Goal: Submit feedback/report problem

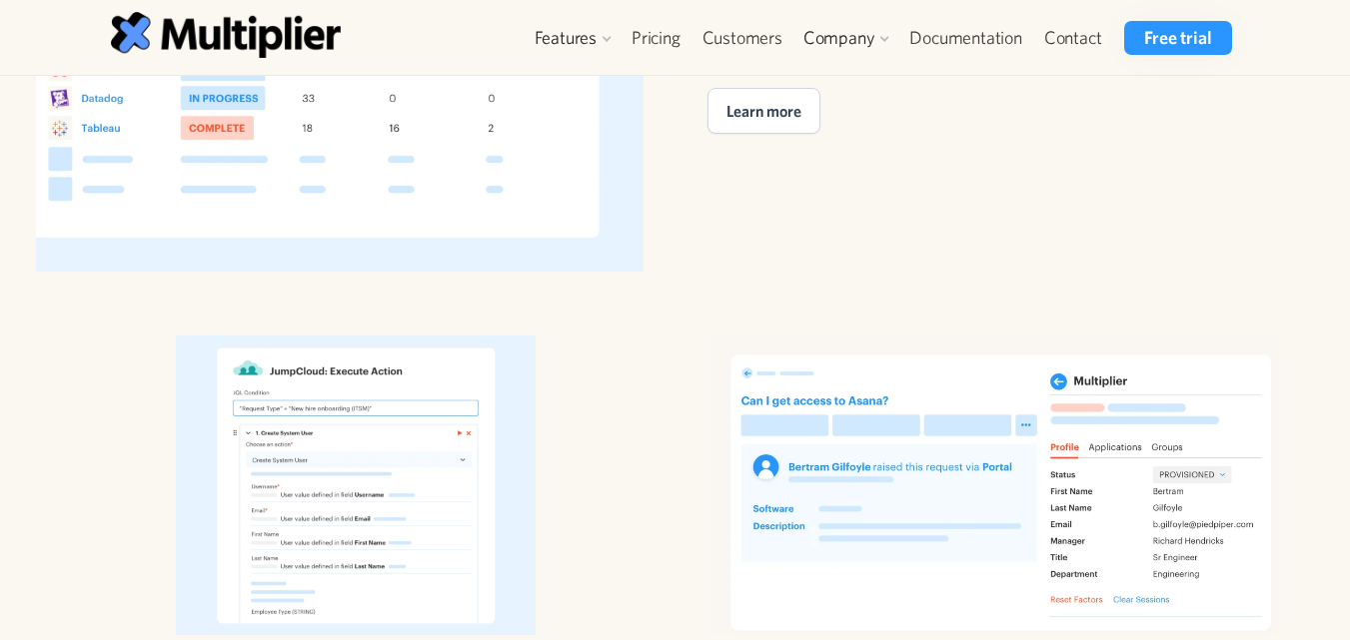
scroll to position [3797, 0]
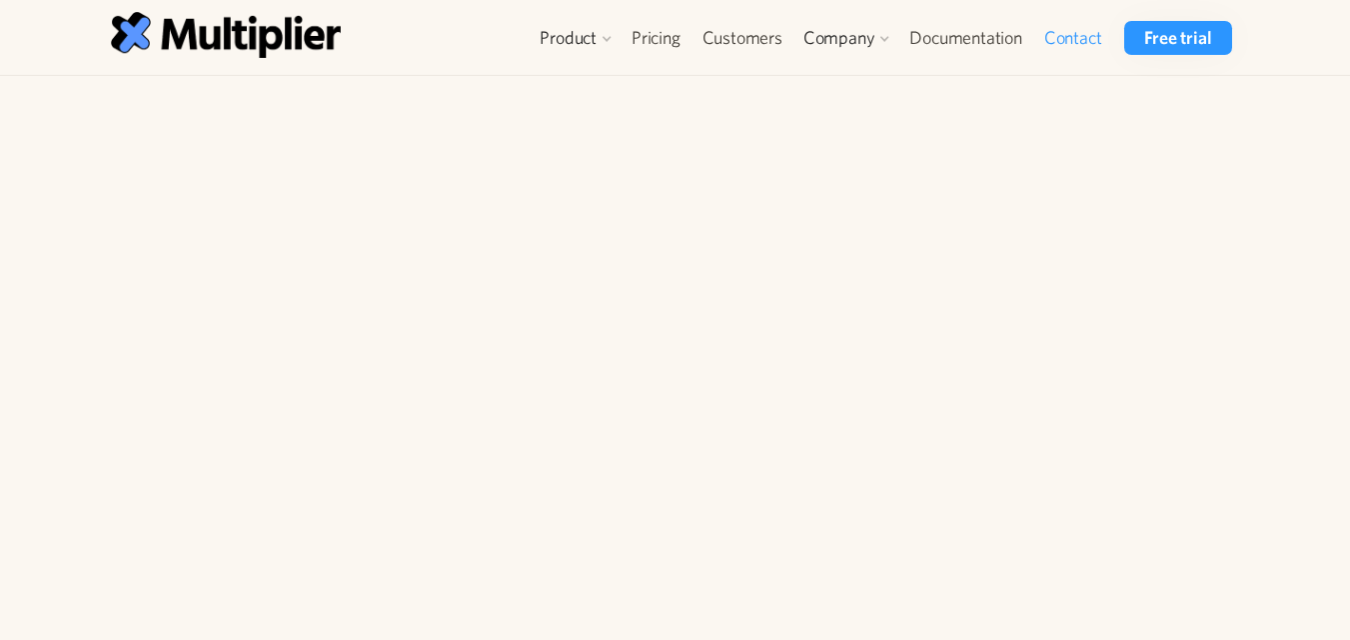
click at [366, 475] on textarea "How can we help?" at bounding box center [418, 535] width 579 height 120
paste textarea "Hi Dear How are you Thanks for reaching to me Basically I am an outreach link-b…"
type textarea "Hi Dear How are you Thanks for reaching to me Basically I am an outreach link-b…"
click at [238, 206] on input "Email" at bounding box center [264, 198] width 271 height 50
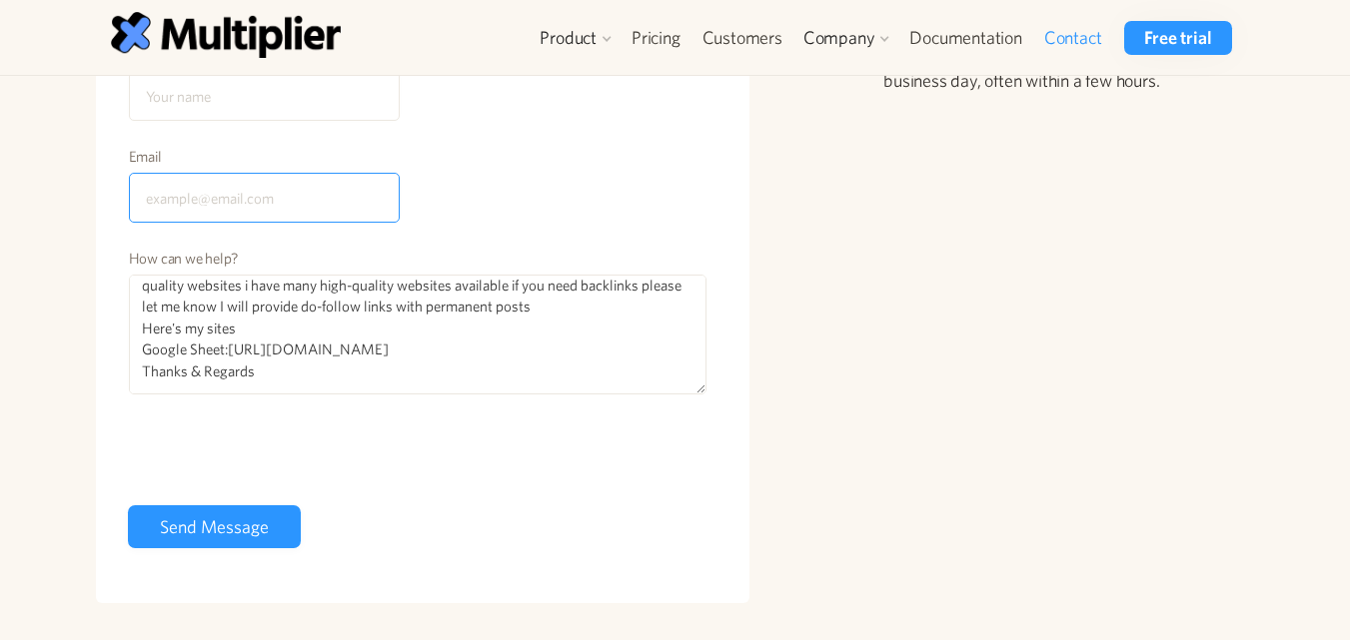
click at [310, 198] on input "Email" at bounding box center [264, 198] width 271 height 50
type input "dracyjake.seo@gmail.com"
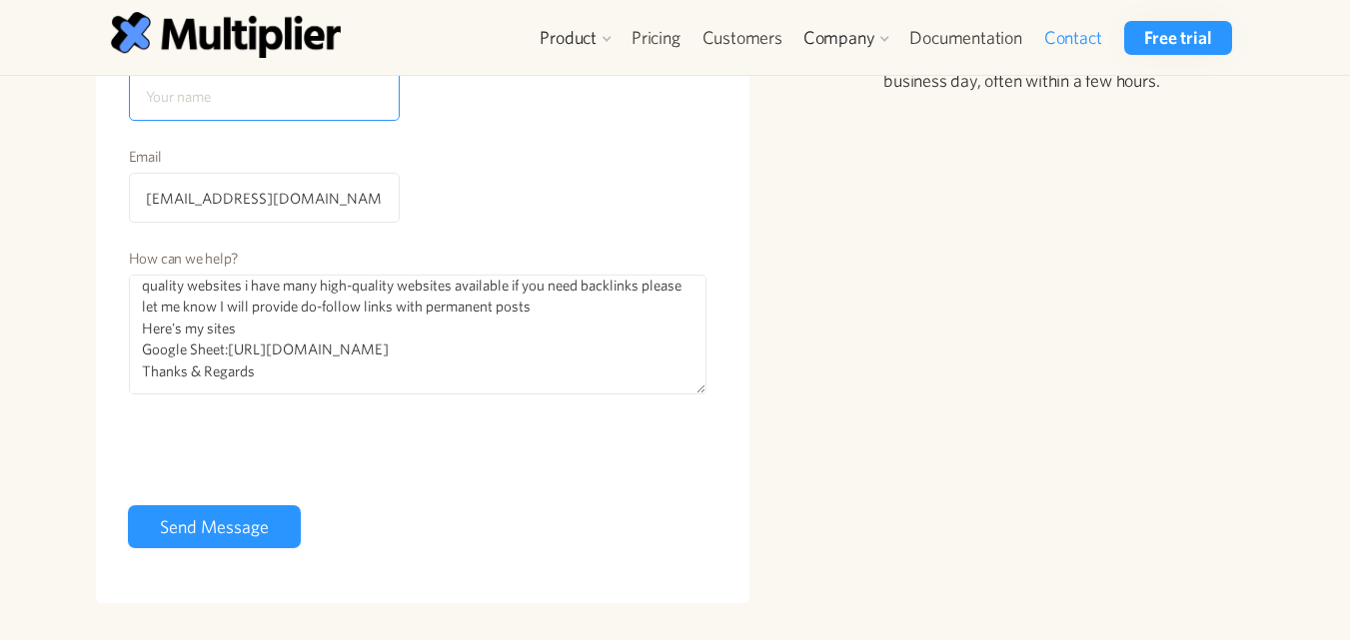
type input "Dracy Jake"
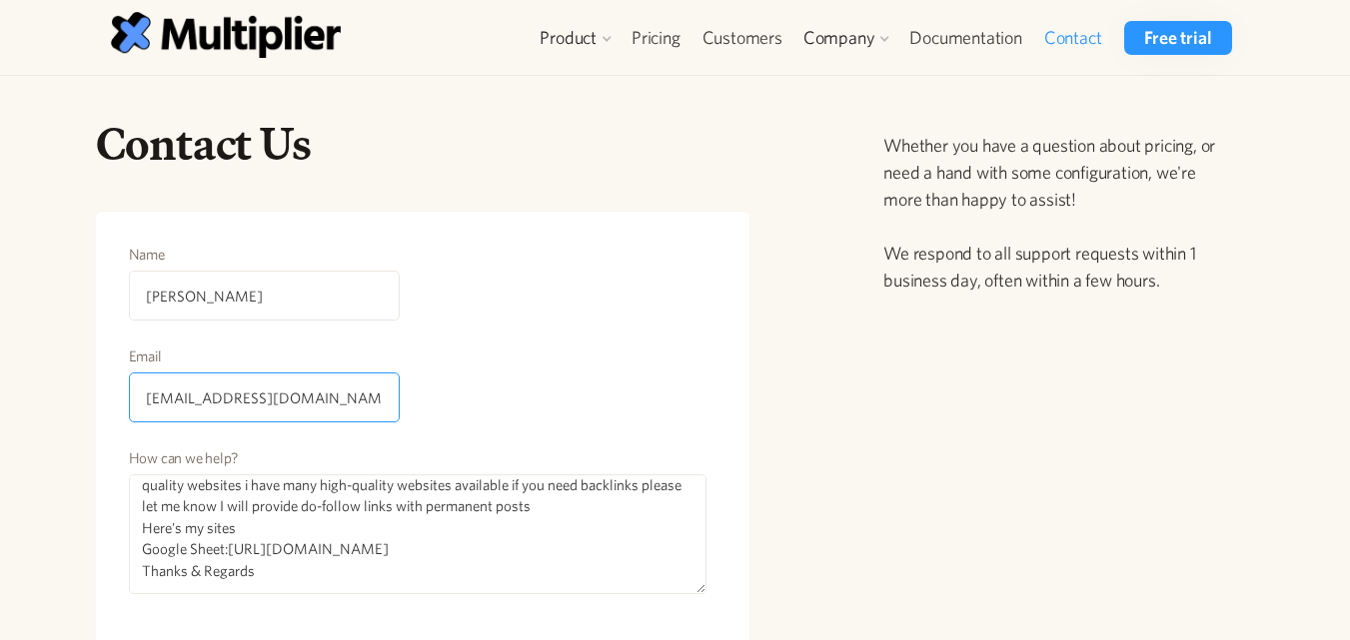
scroll to position [400, 0]
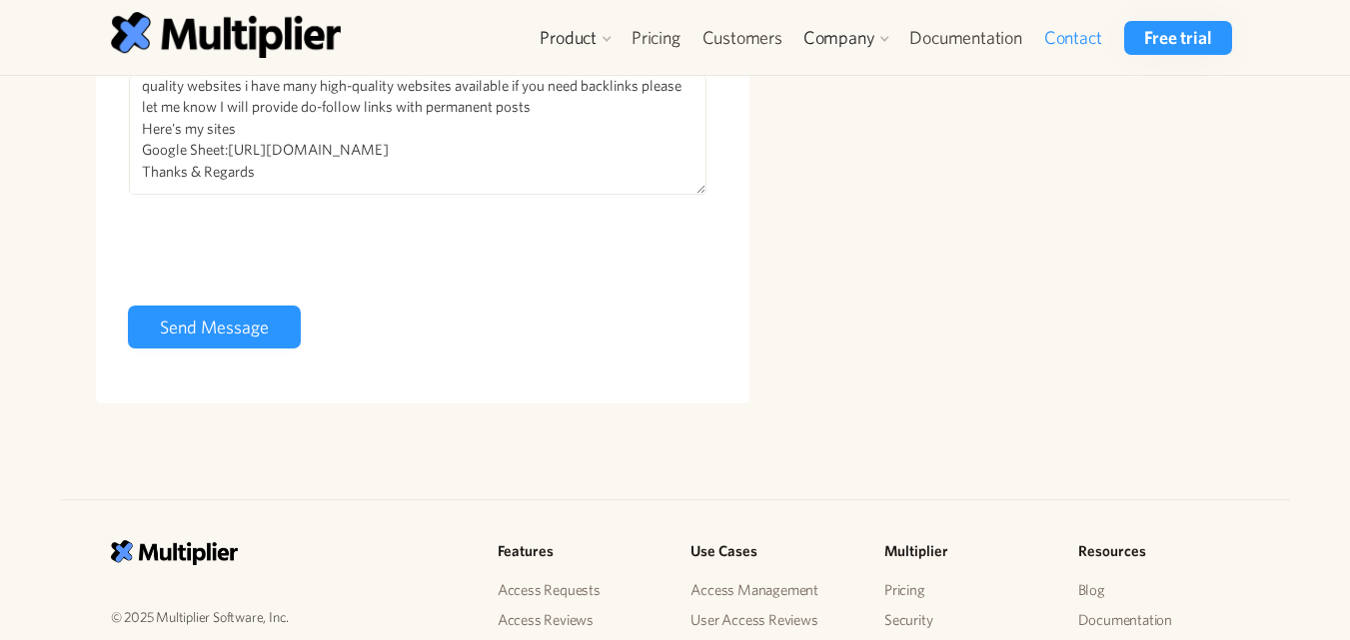
click at [237, 360] on div "Name Dracy Jake Email dracyjake.seo@gmail.com How can we help? Hi Dear How are …" at bounding box center [423, 104] width 590 height 521
click at [213, 356] on form "Name Dracy Jake Email dracyjake.seo@gmail.com How can we help? Hi Dear How are …" at bounding box center [423, 100] width 590 height 513
